Goal: Find specific page/section: Find specific page/section

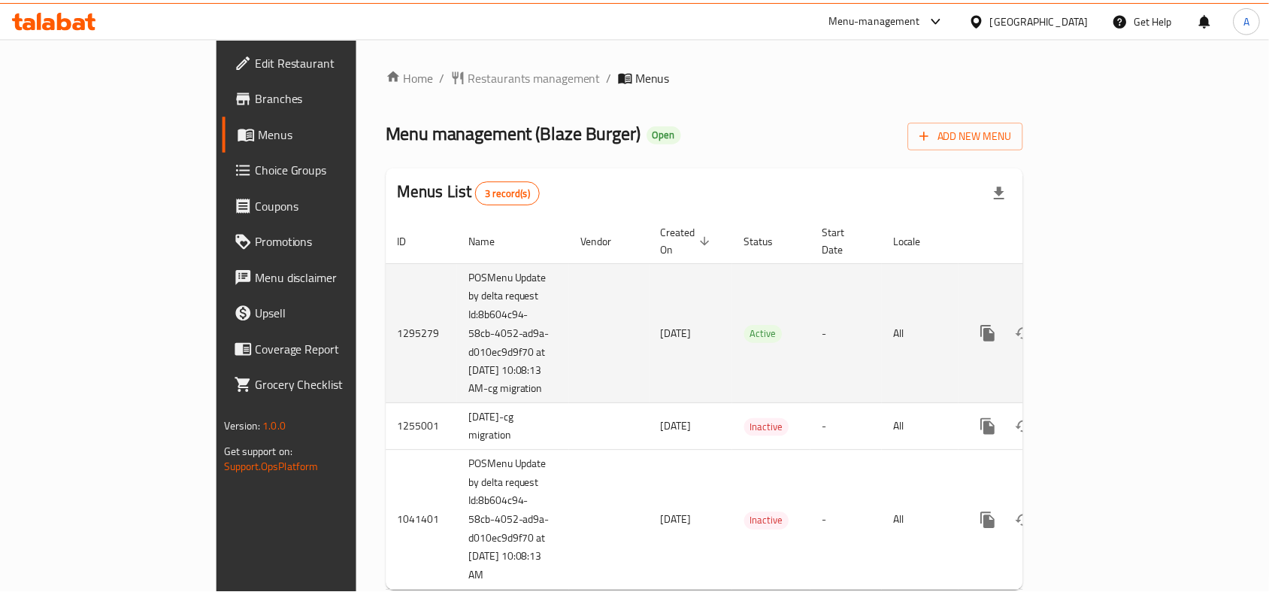
scroll to position [44, 0]
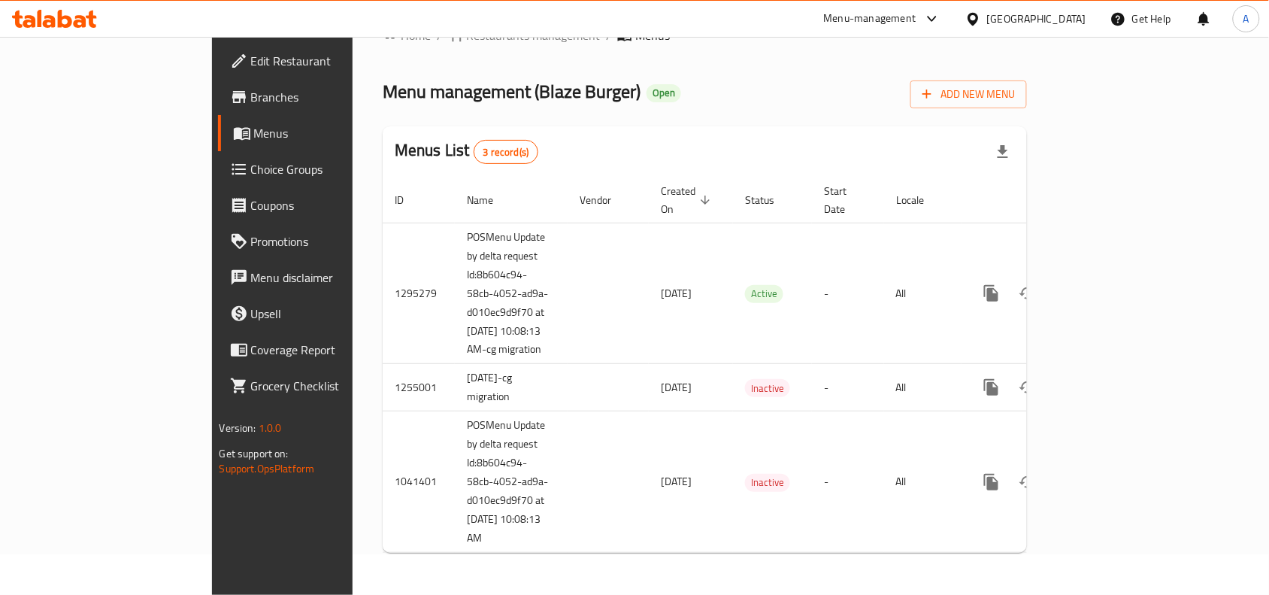
click at [681, 74] on div "Menu management ( Blaze Burger ) Open Add New Menu" at bounding box center [705, 91] width 644 height 34
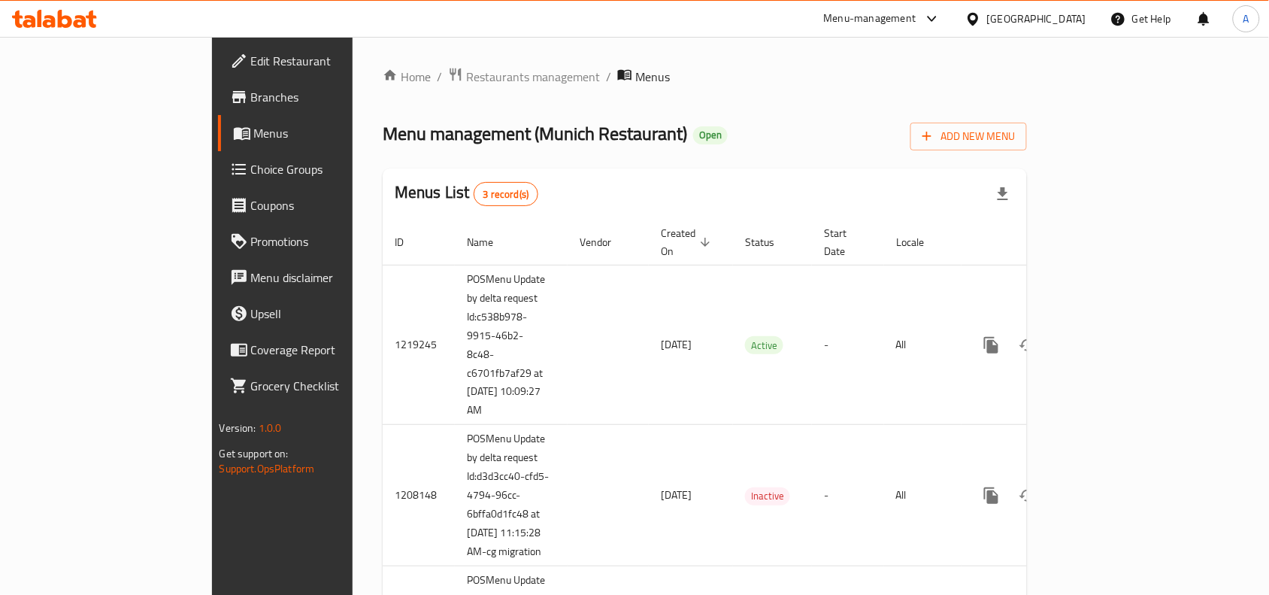
click at [668, 77] on ol "Home / Restaurants management / Menus" at bounding box center [705, 77] width 644 height 20
click at [251, 92] on span "Branches" at bounding box center [331, 97] width 161 height 18
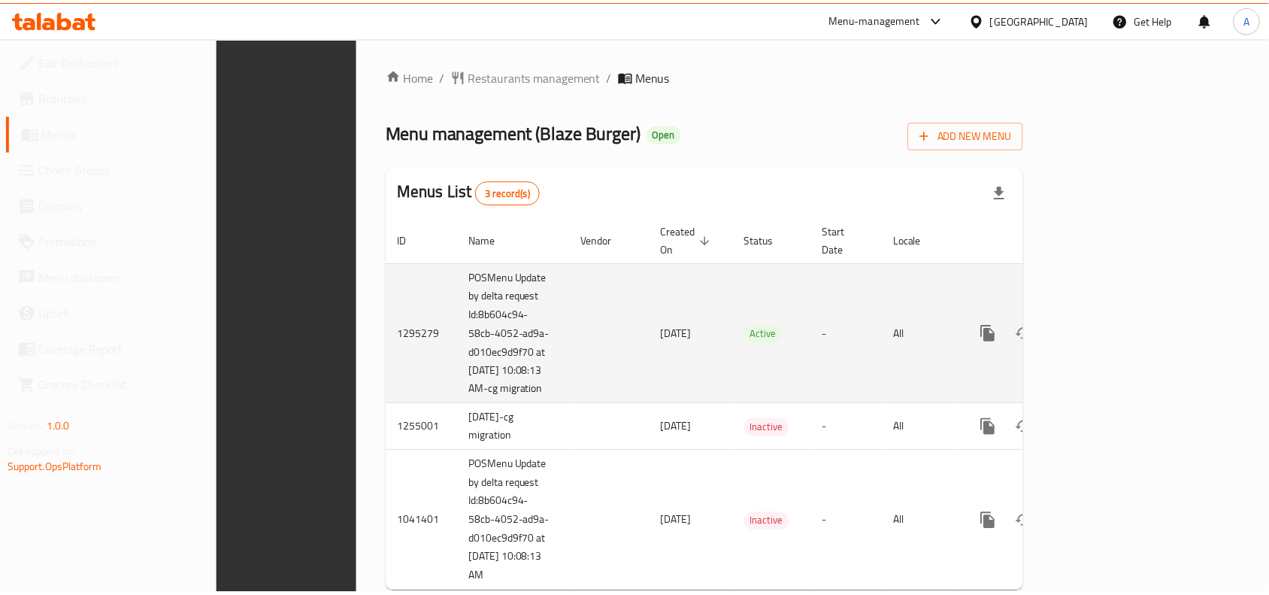
scroll to position [44, 0]
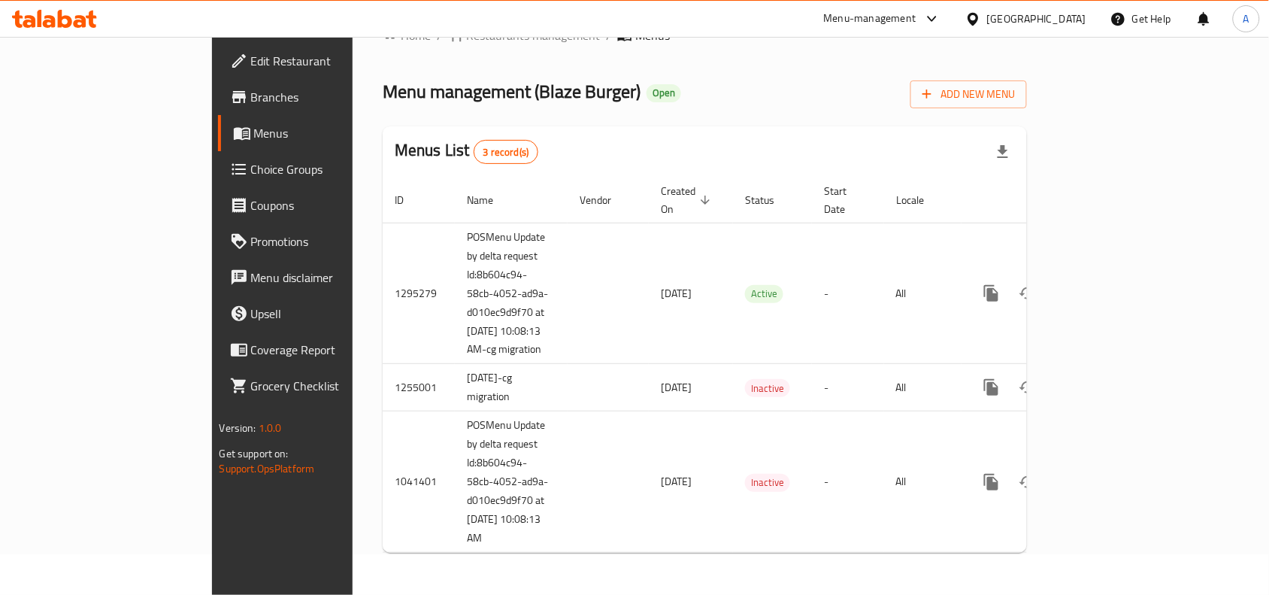
click at [687, 55] on div "Home / Restaurants management / Menus Menu management ( Blaze Burger ) Open Add…" at bounding box center [705, 295] width 644 height 538
